Goal: Check status: Check status

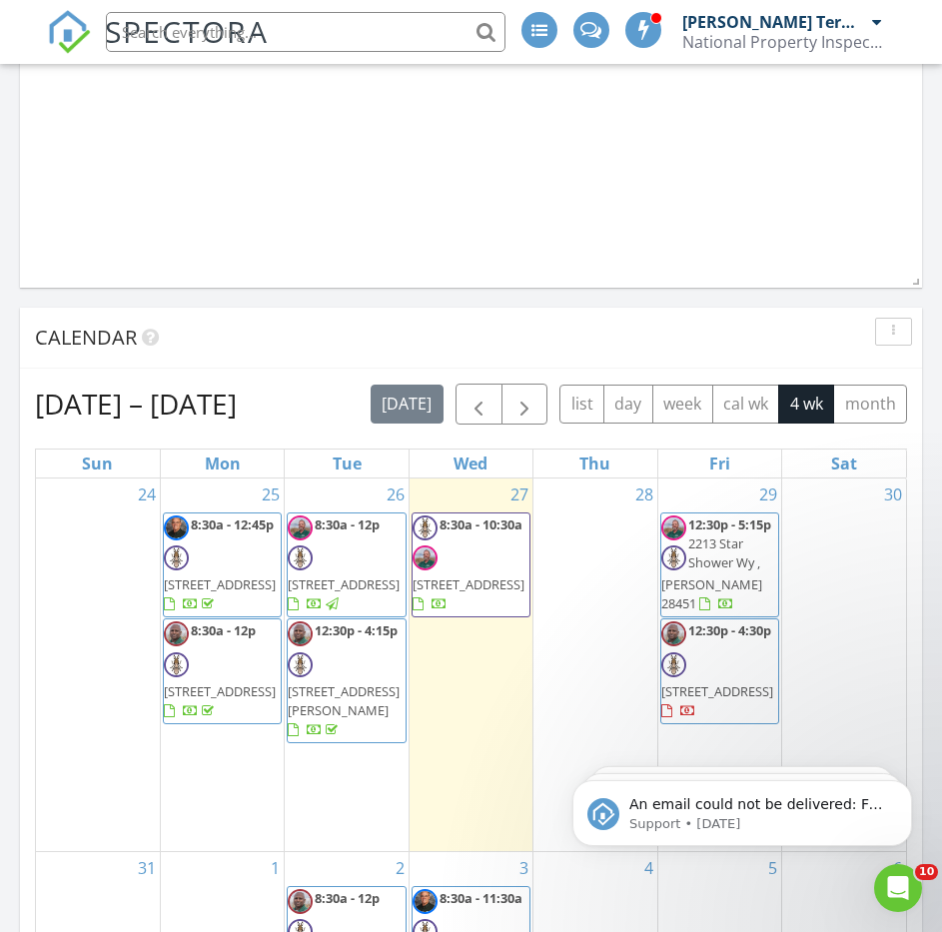
scroll to position [1799, 0]
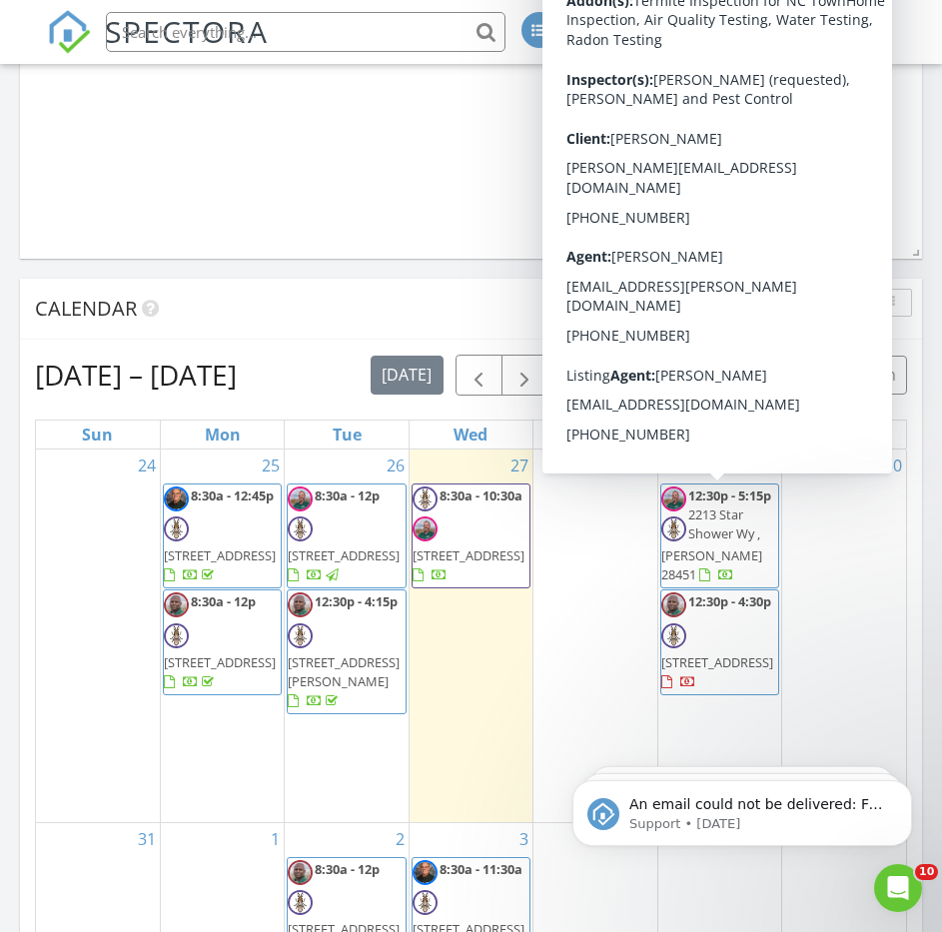
click at [734, 554] on span "2213 Star Shower Wy , [PERSON_NAME] 28451" at bounding box center [711, 544] width 101 height 78
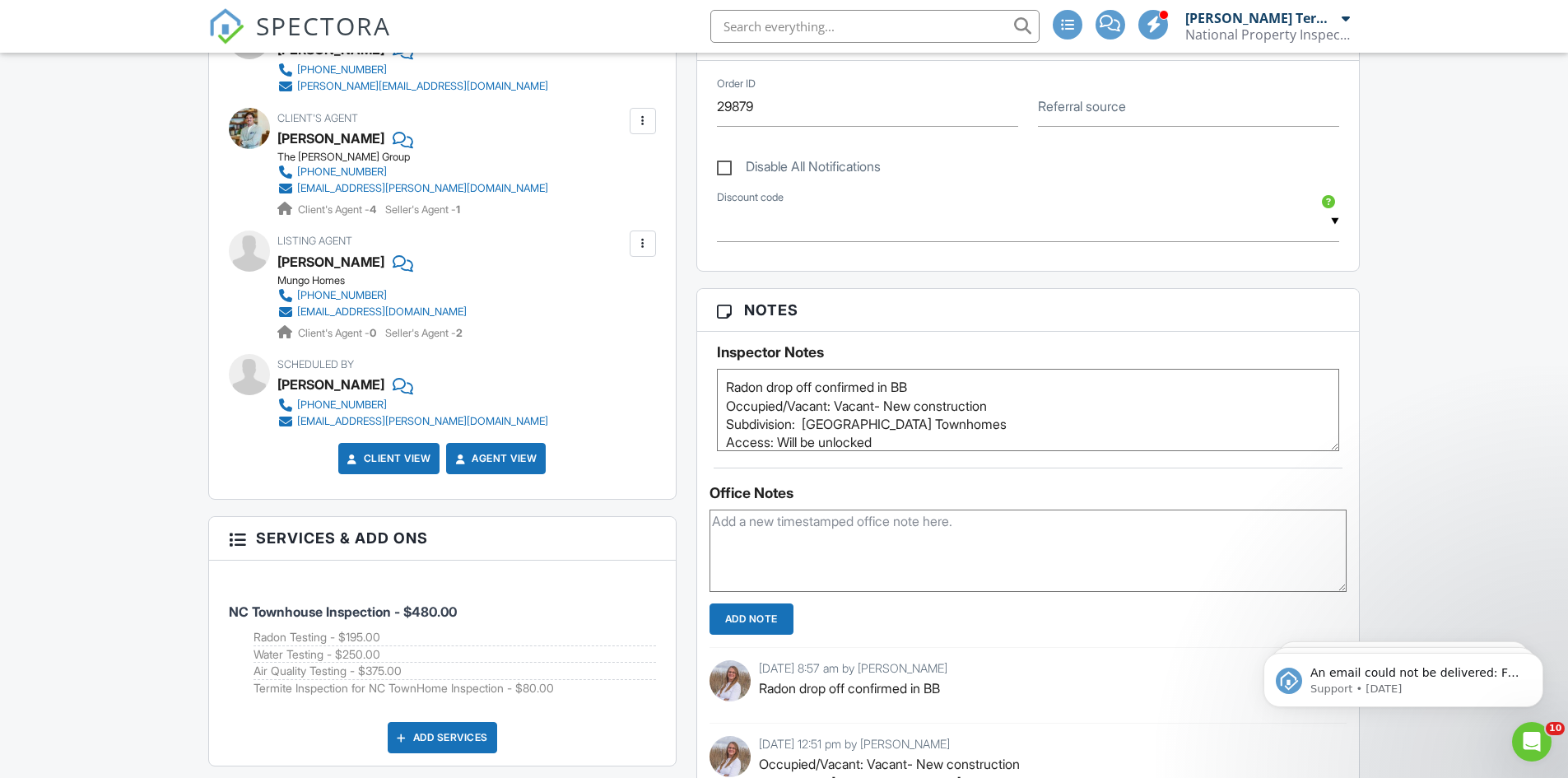
scroll to position [741, 0]
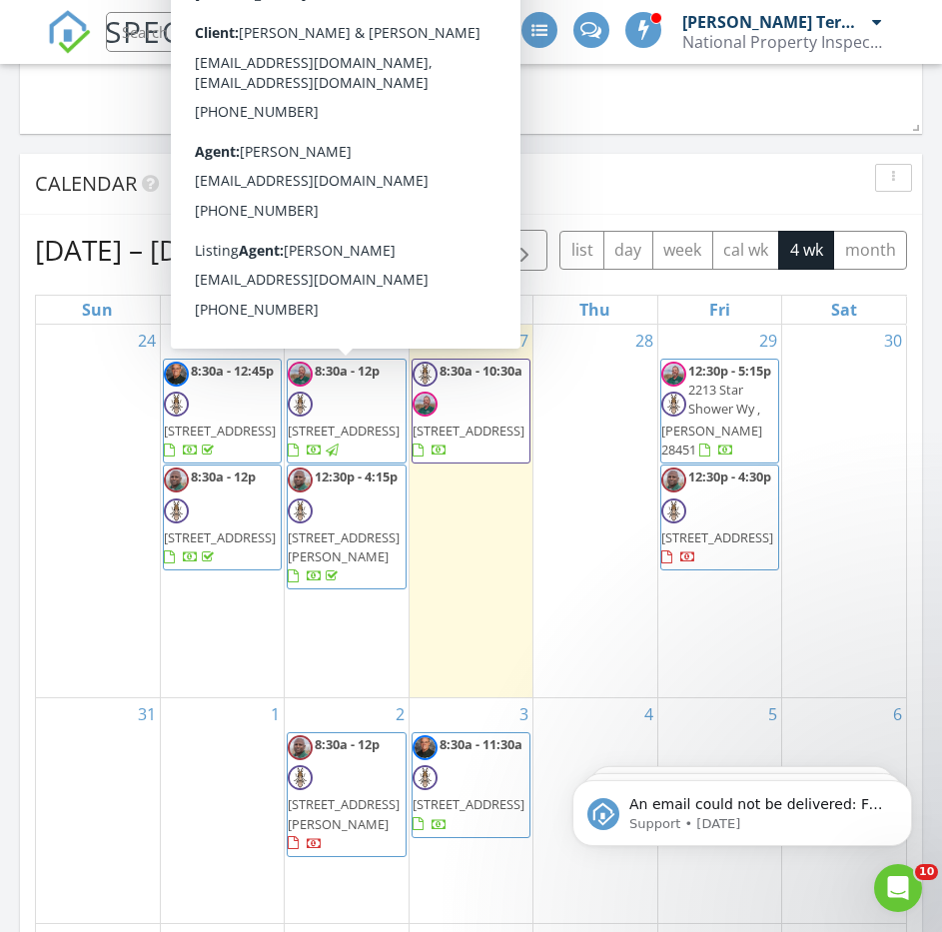
scroll to position [2199, 0]
